Goal: Task Accomplishment & Management: Use online tool/utility

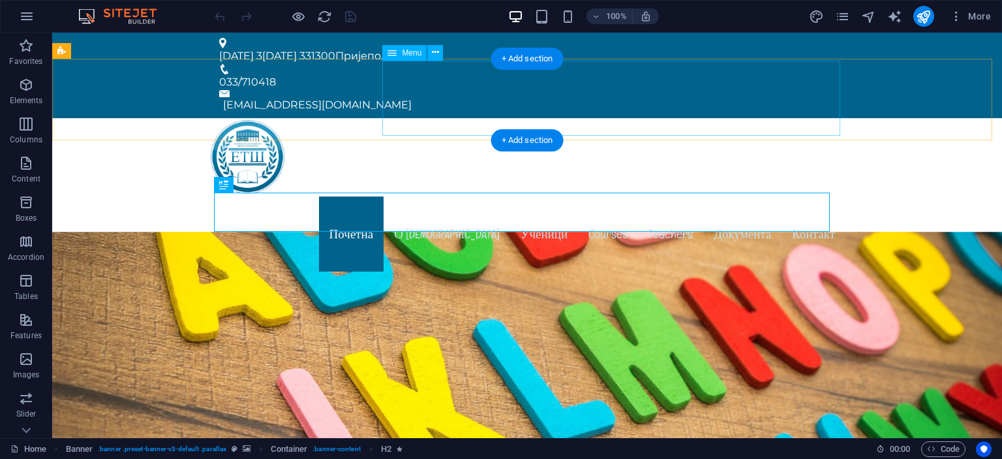
click at [602, 196] on nav "Почетна О нама Ученици Courses Teachers Документа Контакт" at bounding box center [527, 233] width 637 height 75
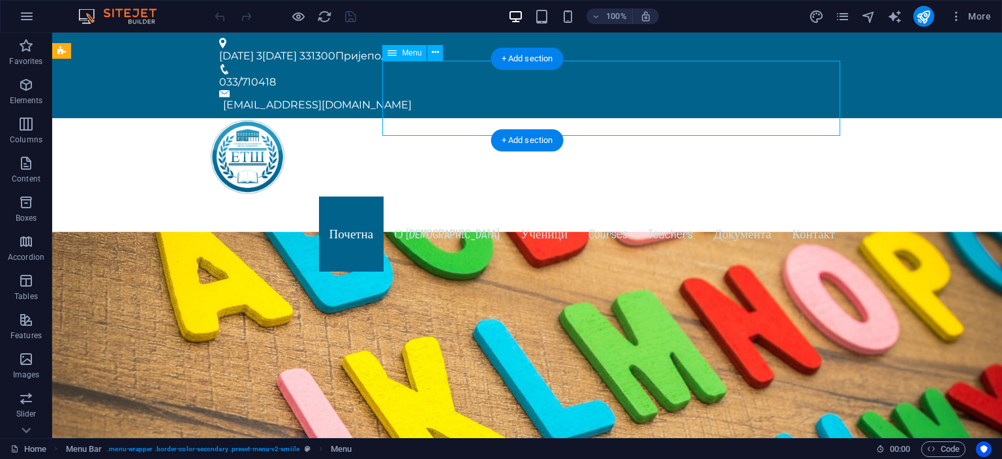
click at [602, 196] on nav "Почетна О нама Ученици Courses Teachers Документа Контакт" at bounding box center [527, 233] width 637 height 75
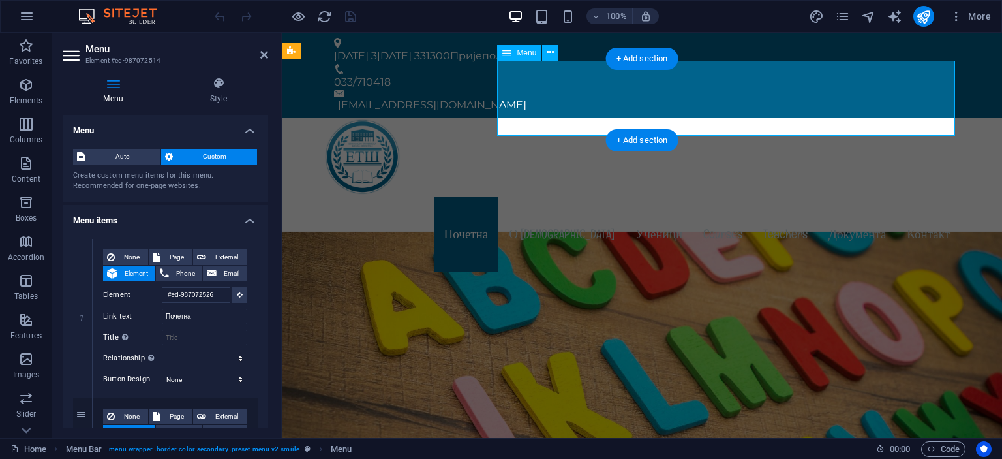
click at [726, 196] on nav "Почетна О нама Ученици Courses Teachers Документа Контакт" at bounding box center [642, 233] width 637 height 75
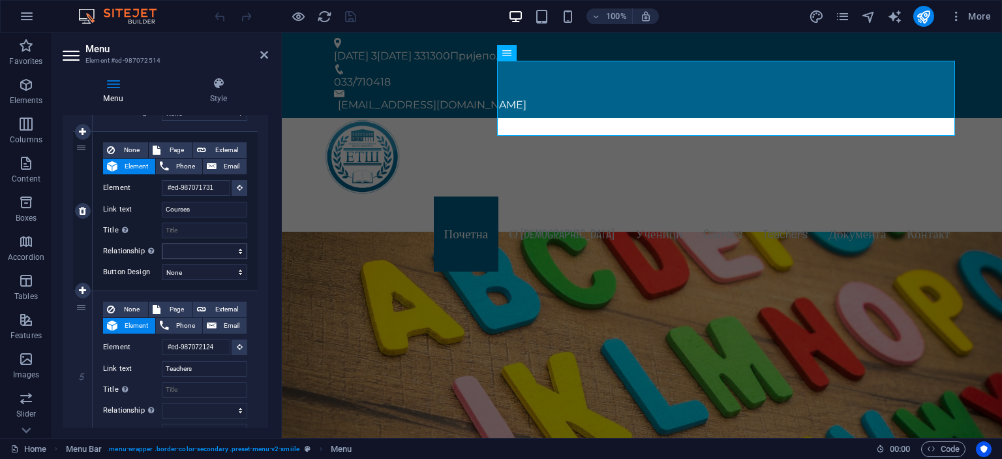
scroll to position [587, 0]
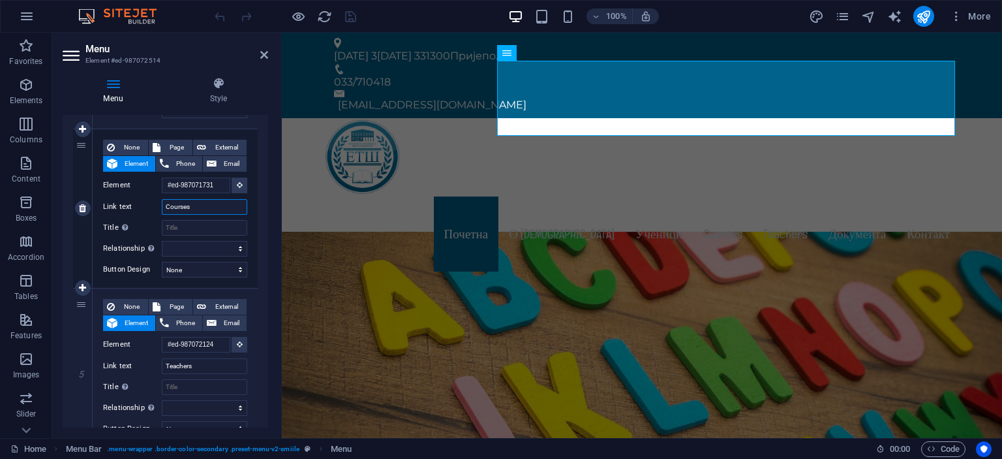
drag, startPoint x: 198, startPoint y: 207, endPoint x: 160, endPoint y: 213, distance: 39.0
click at [160, 213] on div "Link text Courses" at bounding box center [175, 207] width 144 height 16
type input "Профили"
select select
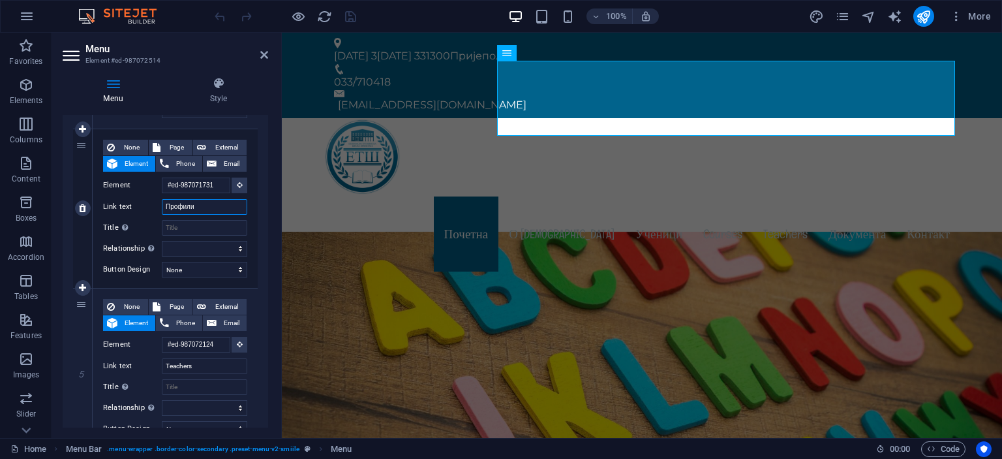
select select
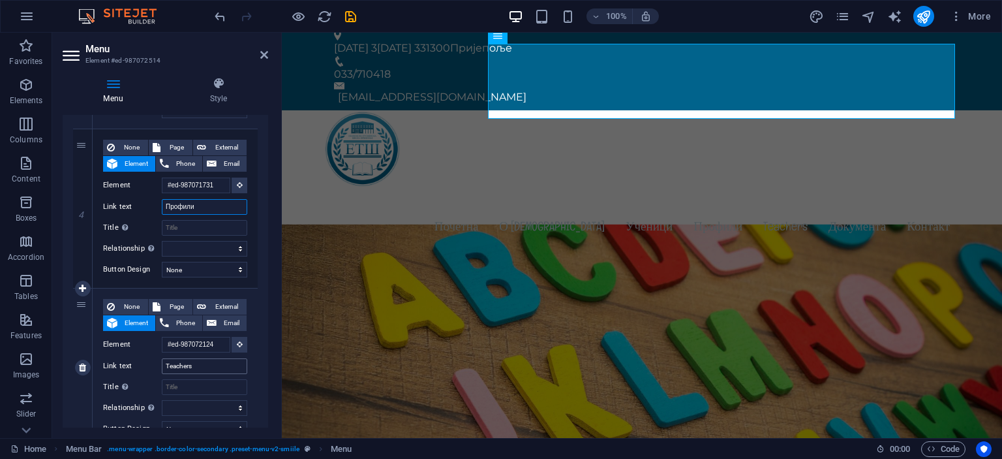
scroll to position [0, 0]
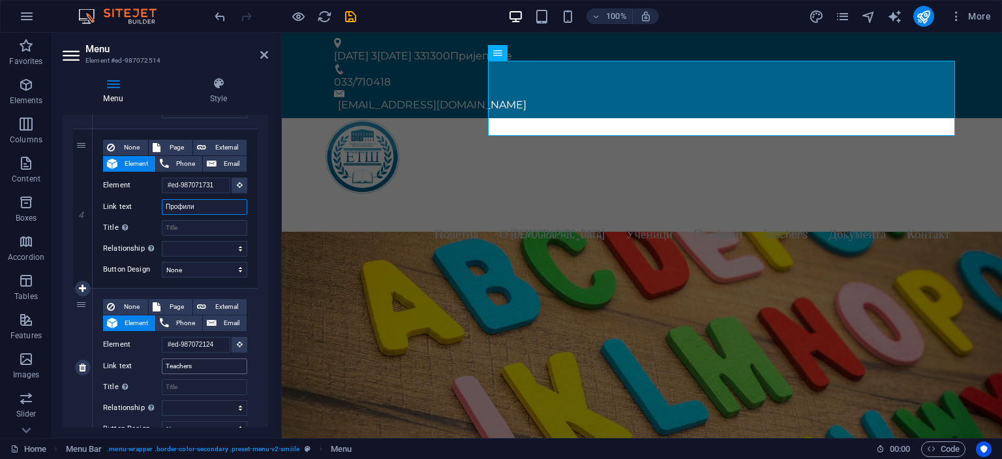
type input "Профили"
drag, startPoint x: 199, startPoint y: 366, endPoint x: 166, endPoint y: 365, distance: 33.3
click at [166, 365] on input "Teachers" at bounding box center [204, 366] width 85 height 16
type input "Нс"
select select
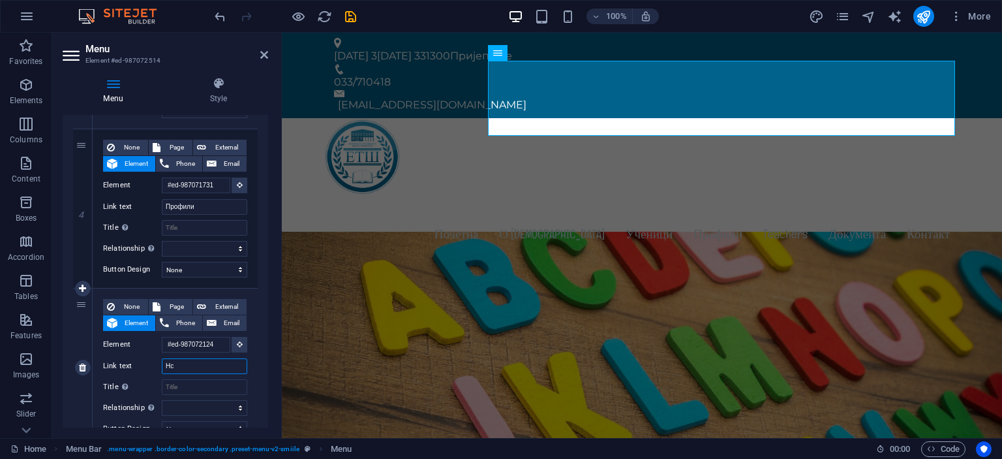
select select
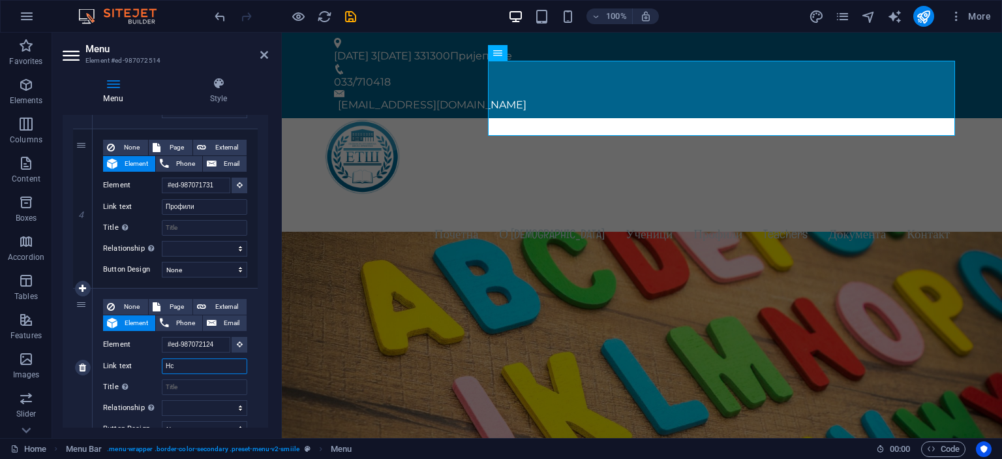
select select
type input "Настава"
select select
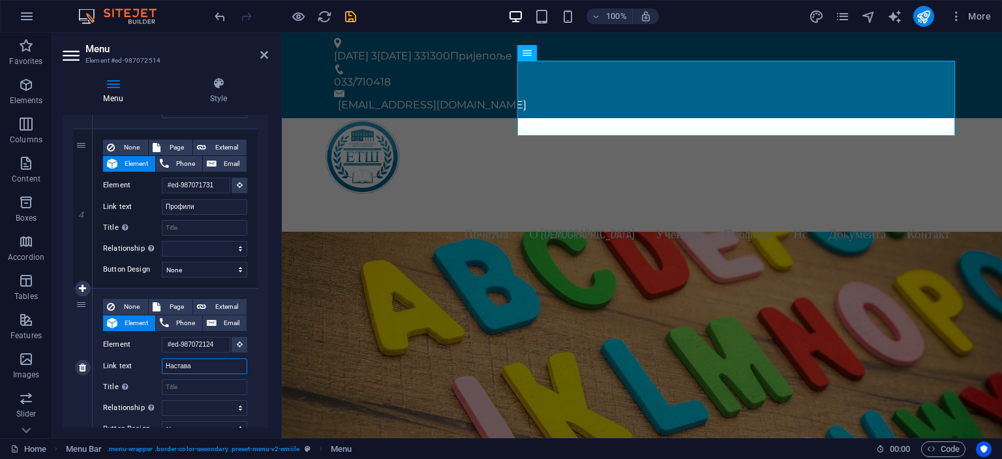
select select
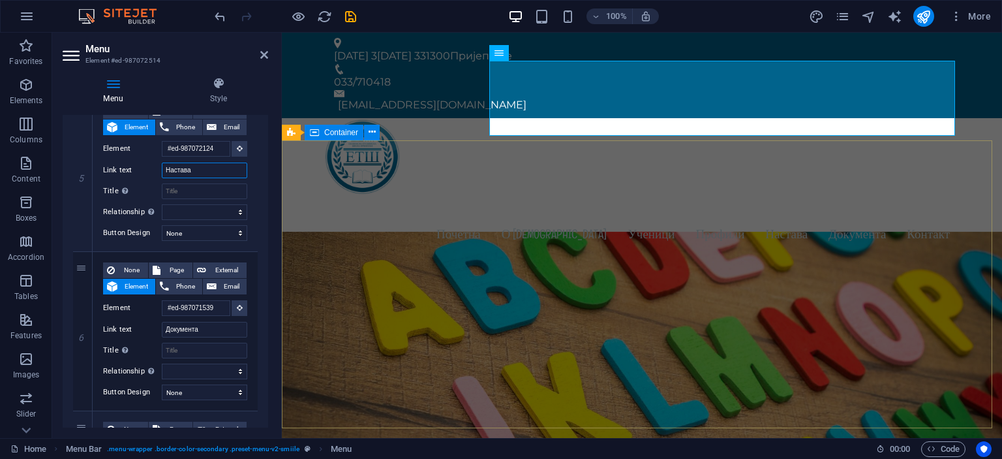
type input "Настава"
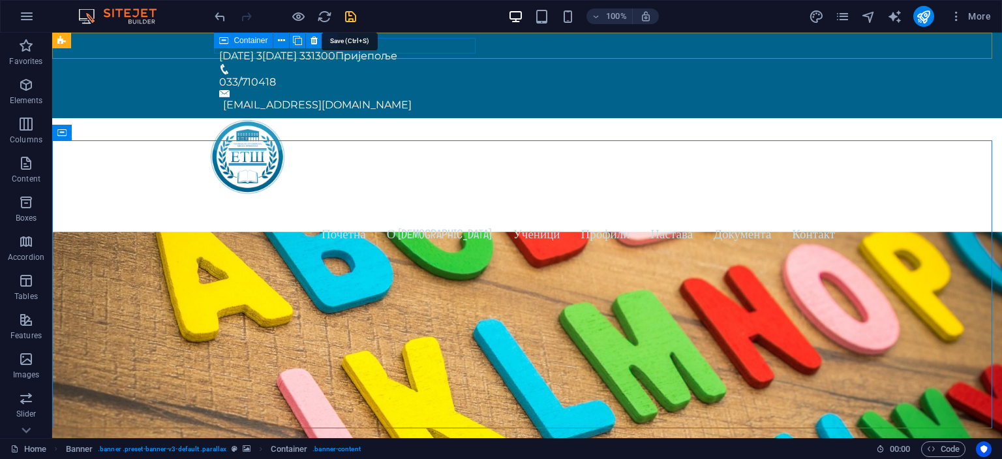
click at [351, 18] on icon "save" at bounding box center [350, 16] width 15 height 15
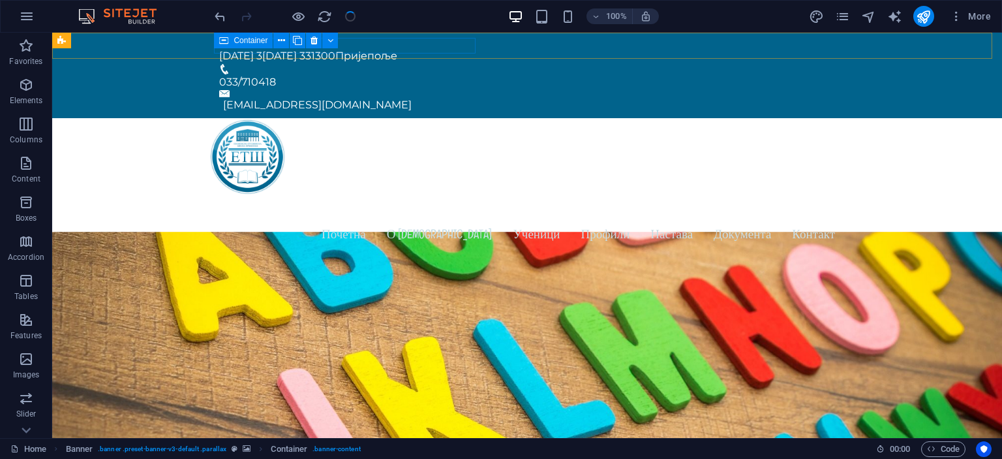
checkbox input "false"
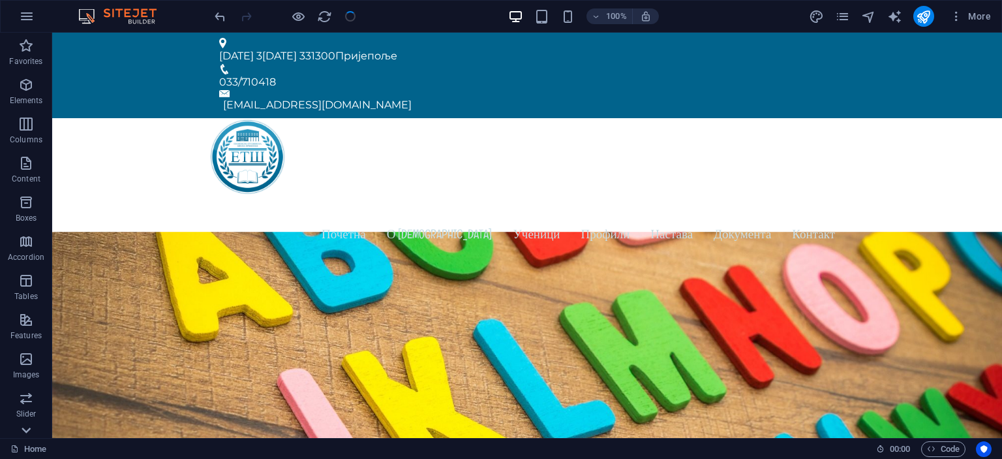
click at [26, 433] on icon at bounding box center [26, 430] width 9 height 6
click at [27, 359] on icon "button" at bounding box center [26, 359] width 16 height 16
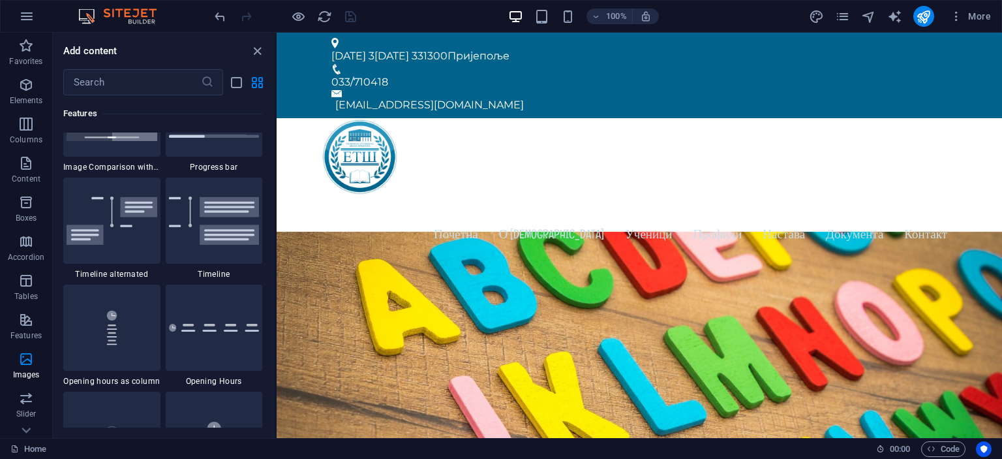
scroll to position [4072, 0]
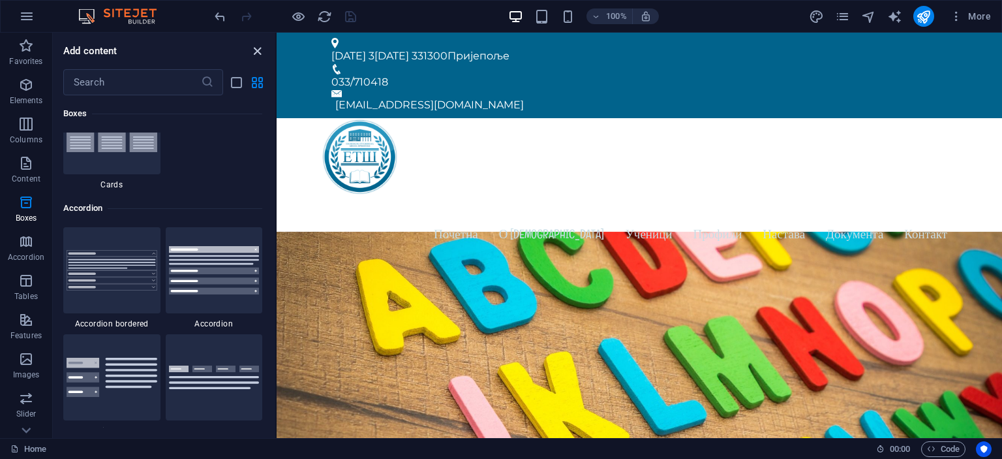
click at [255, 52] on icon "close panel" at bounding box center [257, 51] width 15 height 15
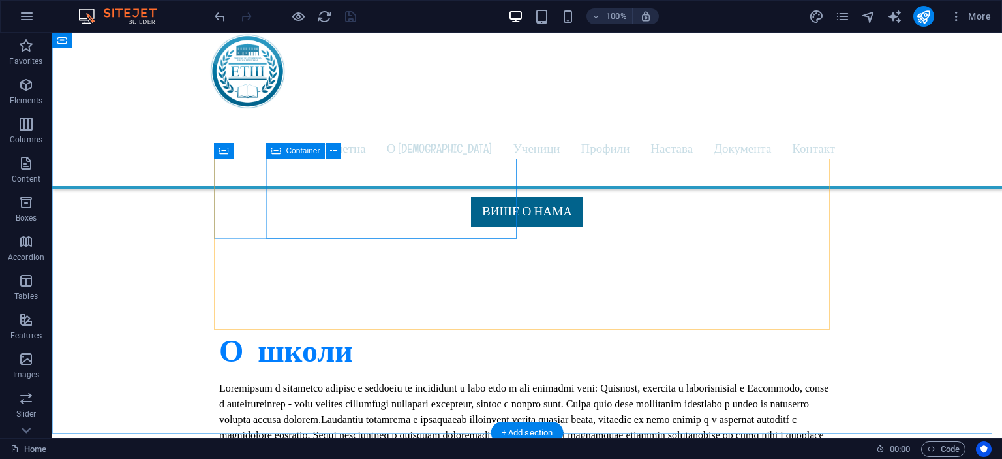
scroll to position [587, 0]
